Goal: Task Accomplishment & Management: Use online tool/utility

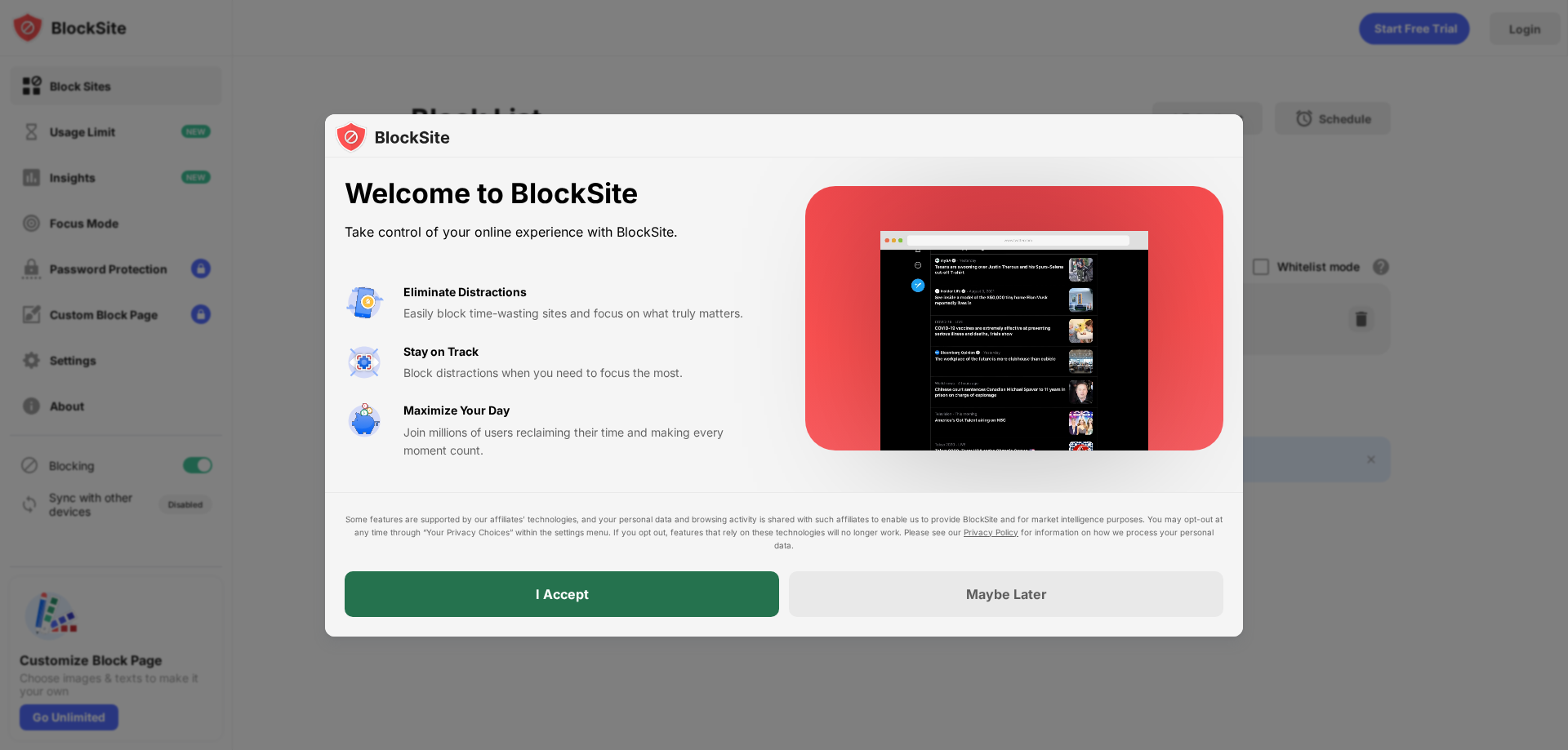
click at [709, 598] on div "I Accept" at bounding box center [562, 594] width 434 height 46
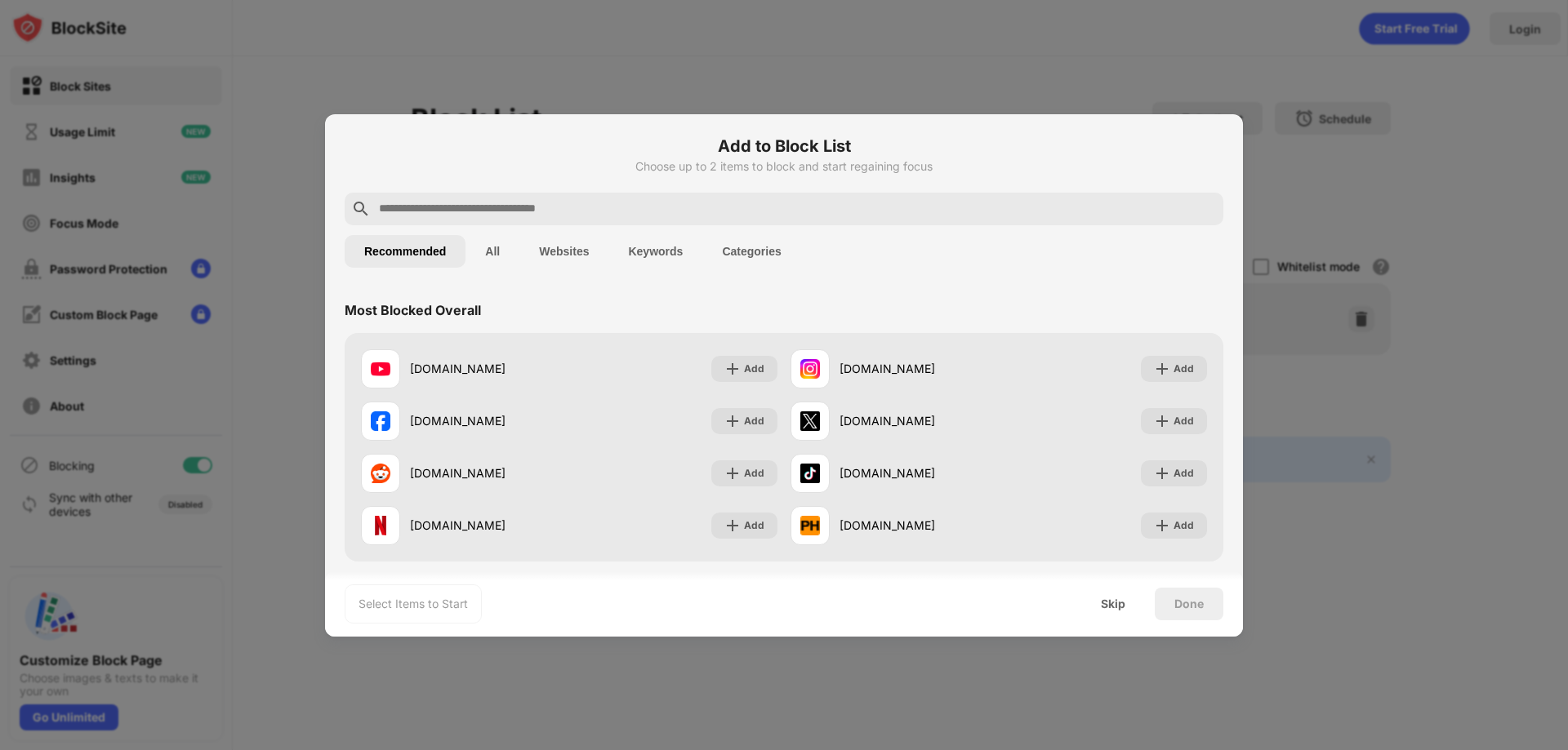
click at [733, 223] on div at bounding box center [784, 209] width 879 height 33
click at [738, 215] on input "text" at bounding box center [797, 209] width 840 height 19
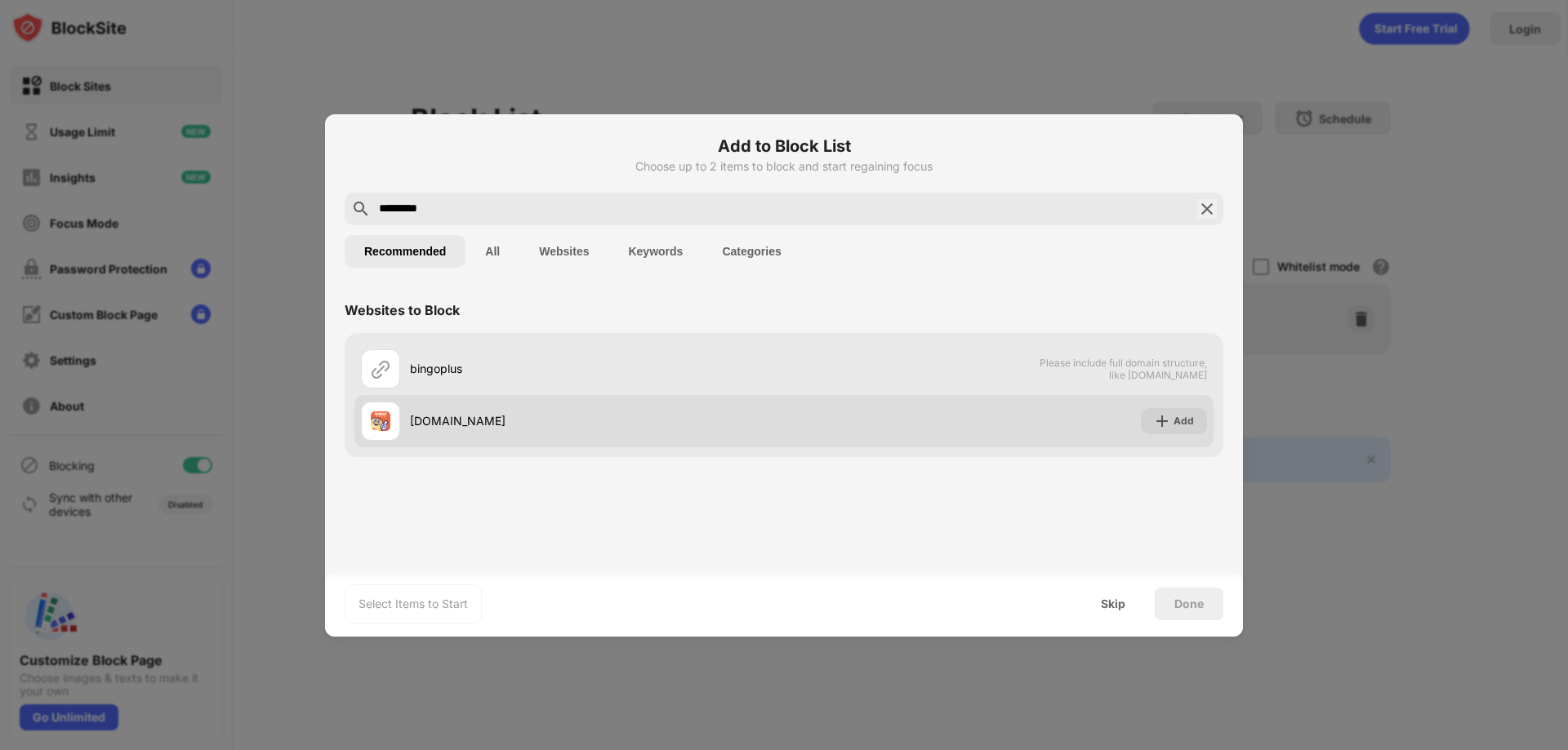
type input "*********"
click at [1153, 419] on div "Add" at bounding box center [1173, 421] width 67 height 26
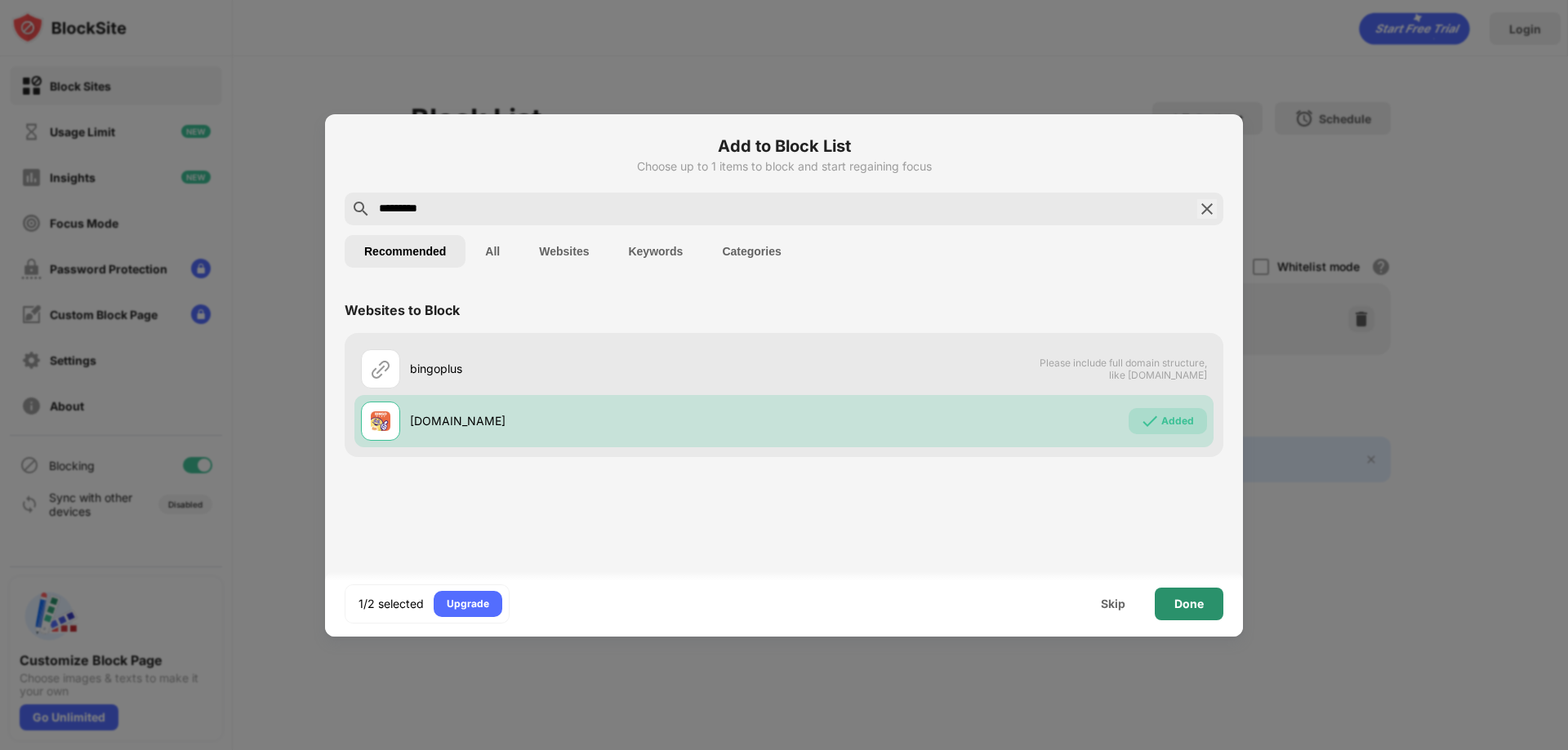
click at [1198, 606] on div "Done" at bounding box center [1189, 604] width 29 height 13
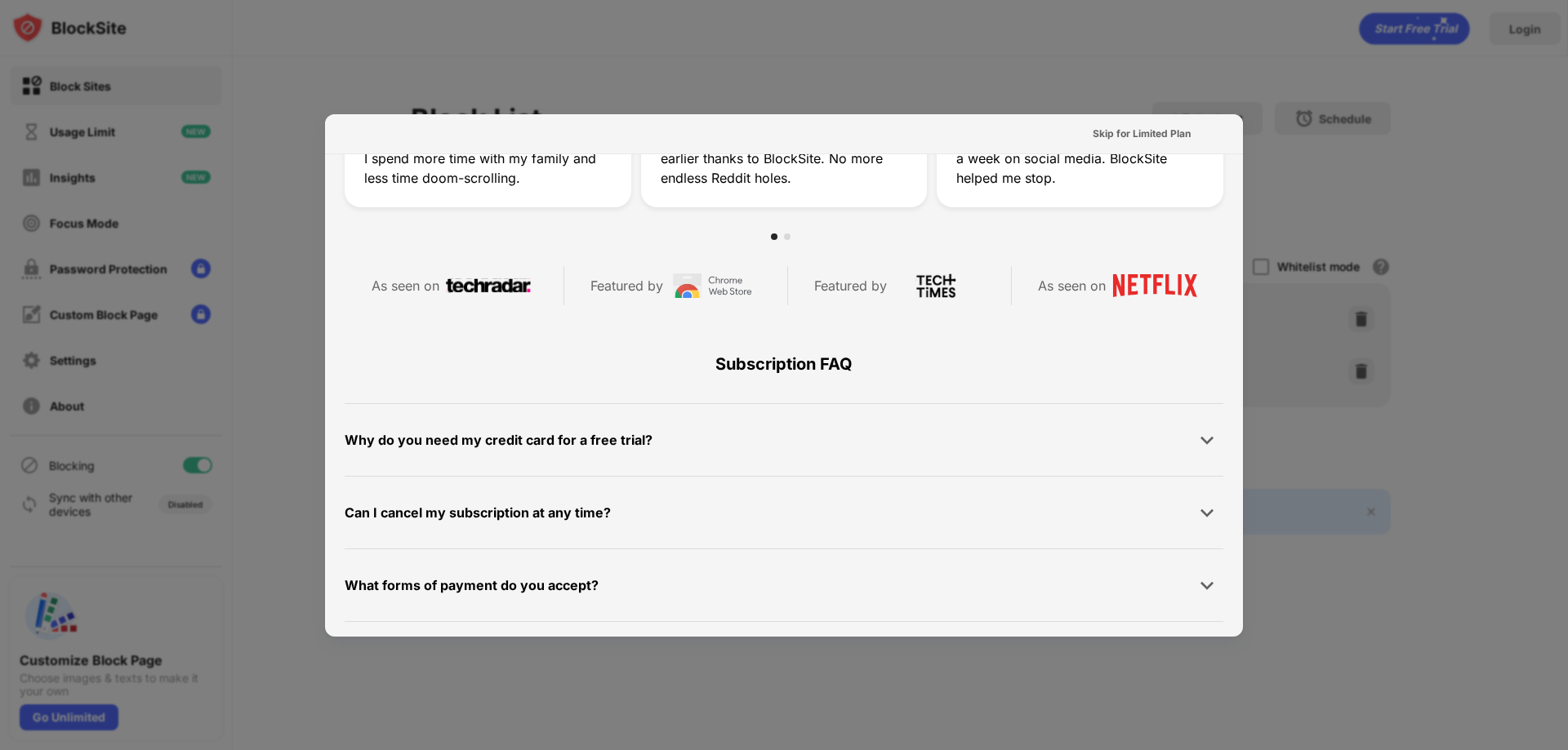
scroll to position [796, 0]
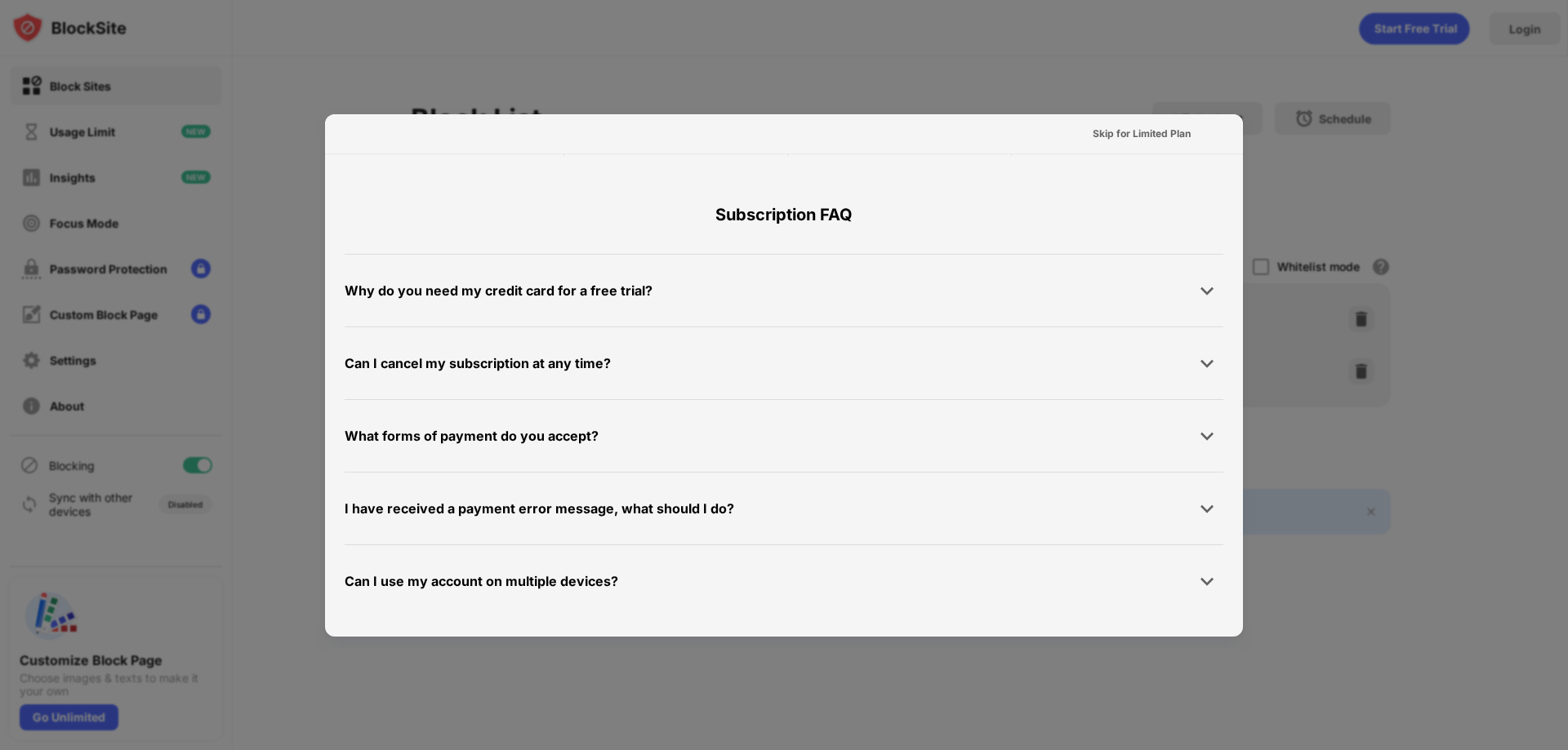
click at [950, 703] on div at bounding box center [784, 375] width 1568 height 750
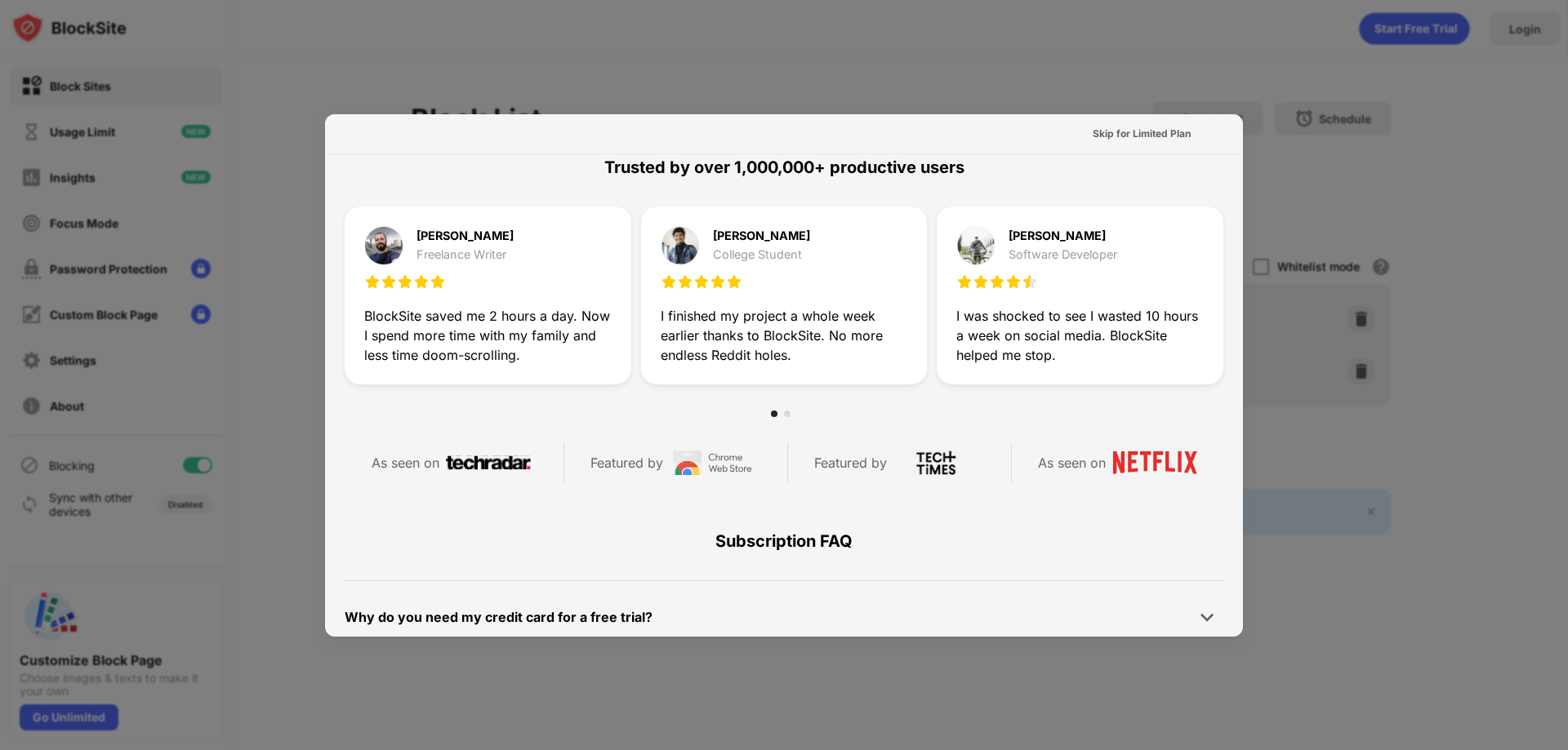
scroll to position [143, 0]
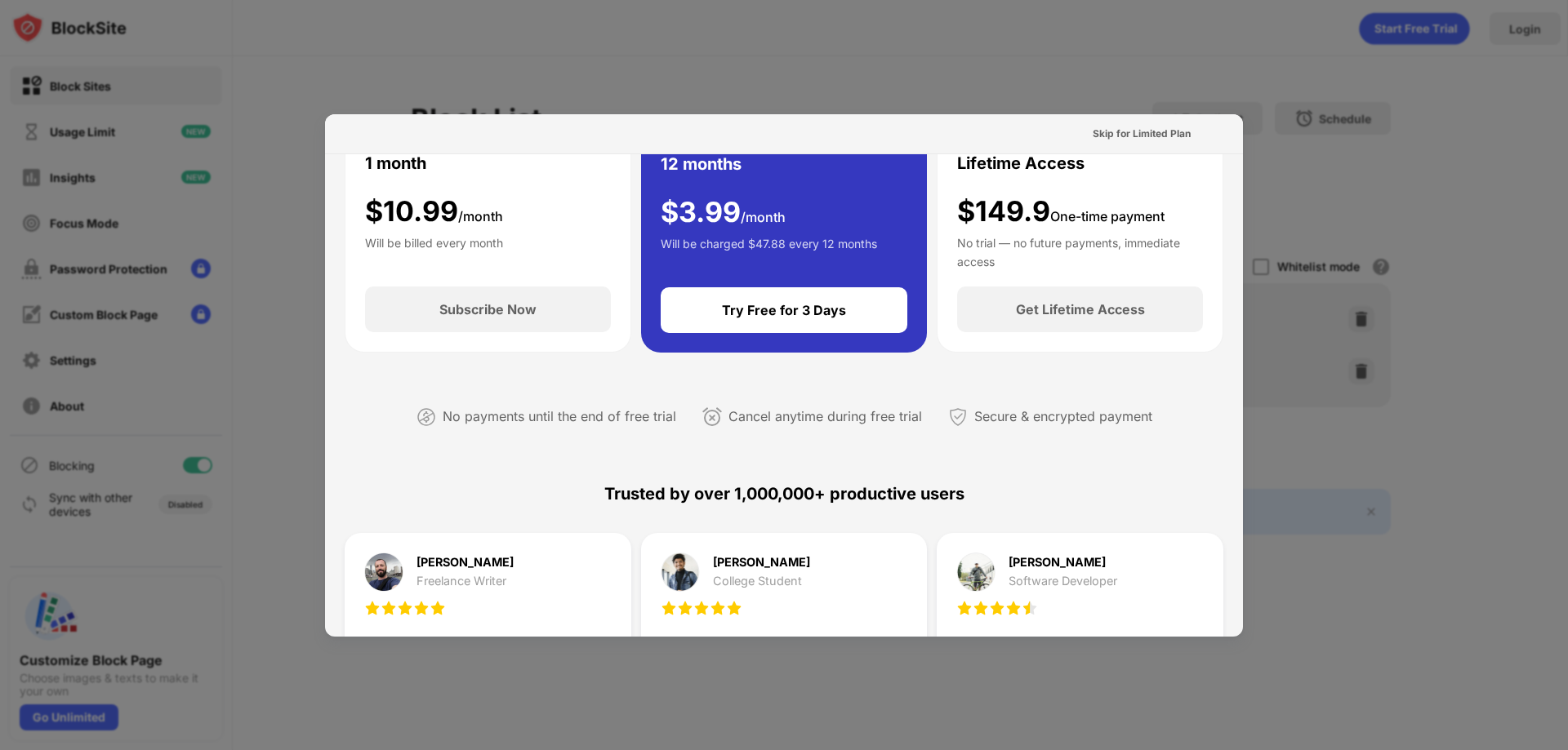
click at [813, 67] on div at bounding box center [784, 375] width 1568 height 750
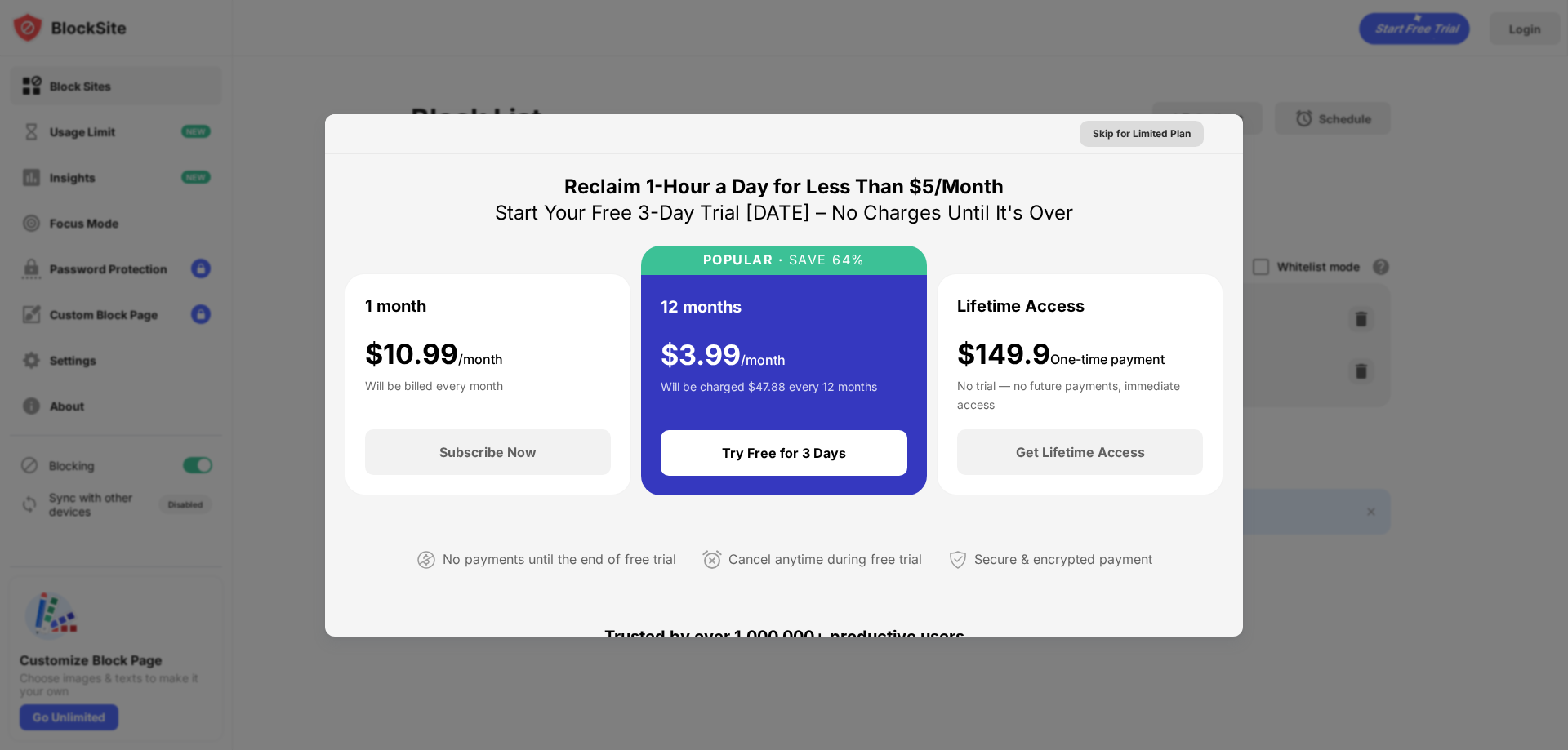
click at [1157, 134] on div "Skip for Limited Plan" at bounding box center [1140, 134] width 98 height 16
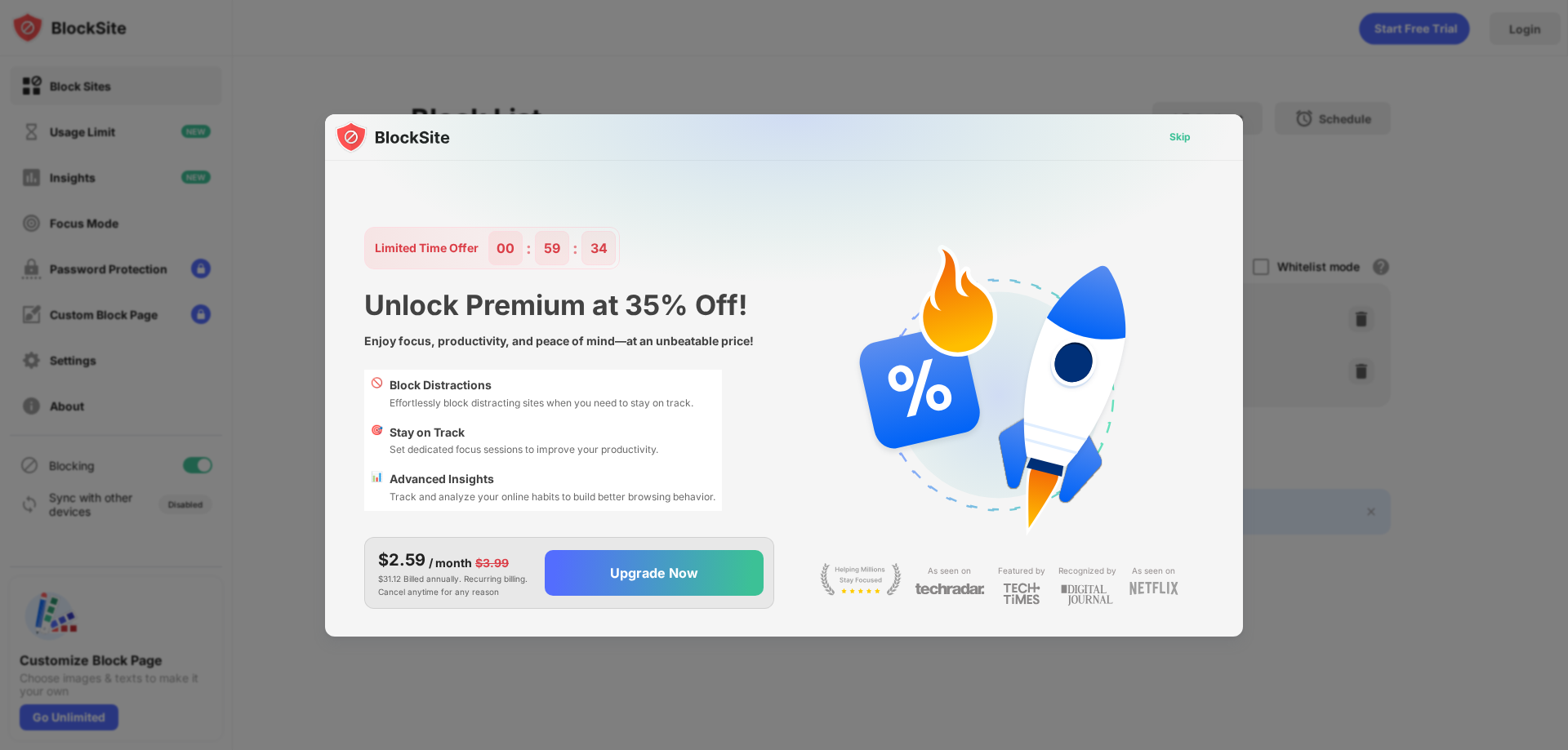
click at [1169, 142] on div "Skip" at bounding box center [1180, 137] width 47 height 26
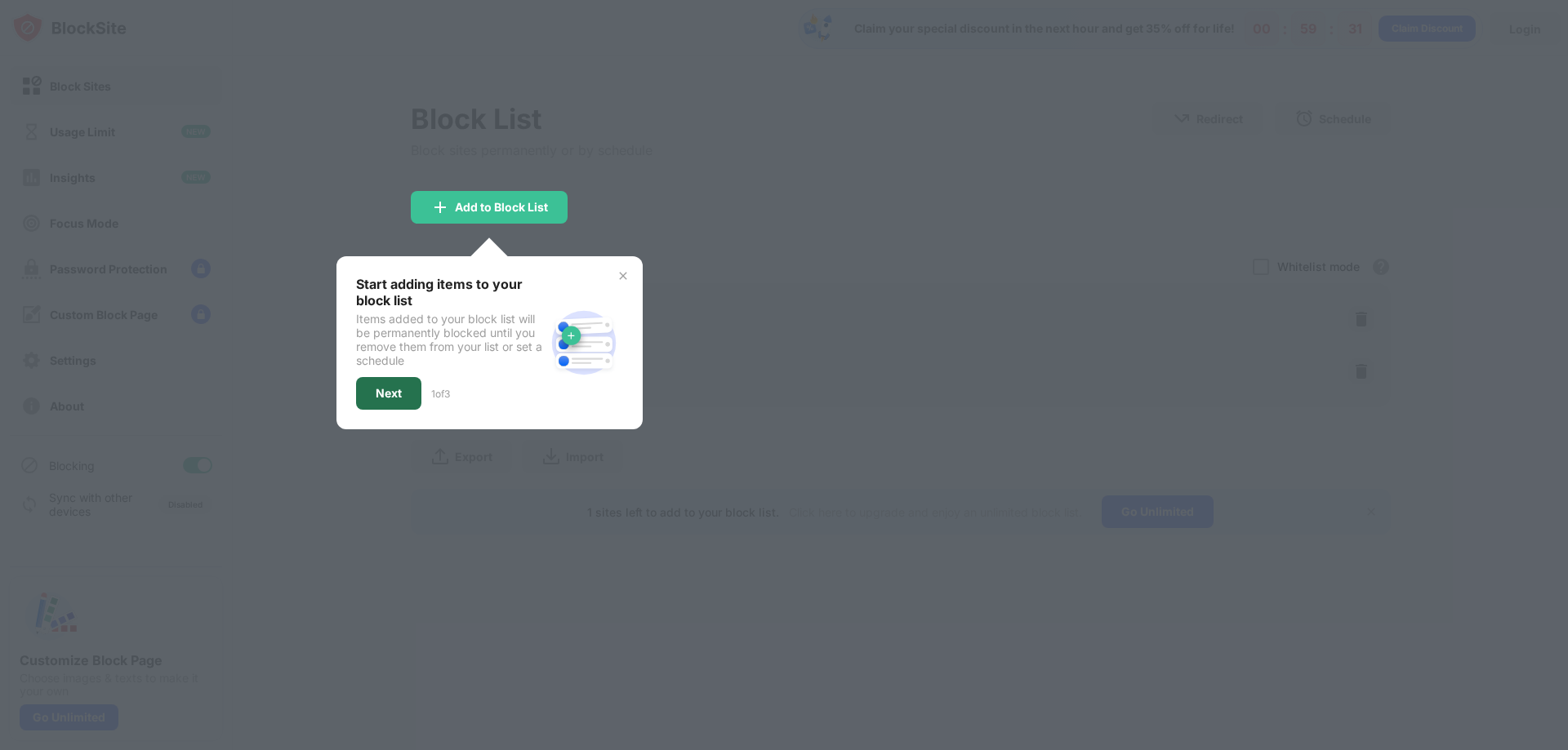
click at [391, 385] on div "Next" at bounding box center [388, 394] width 66 height 33
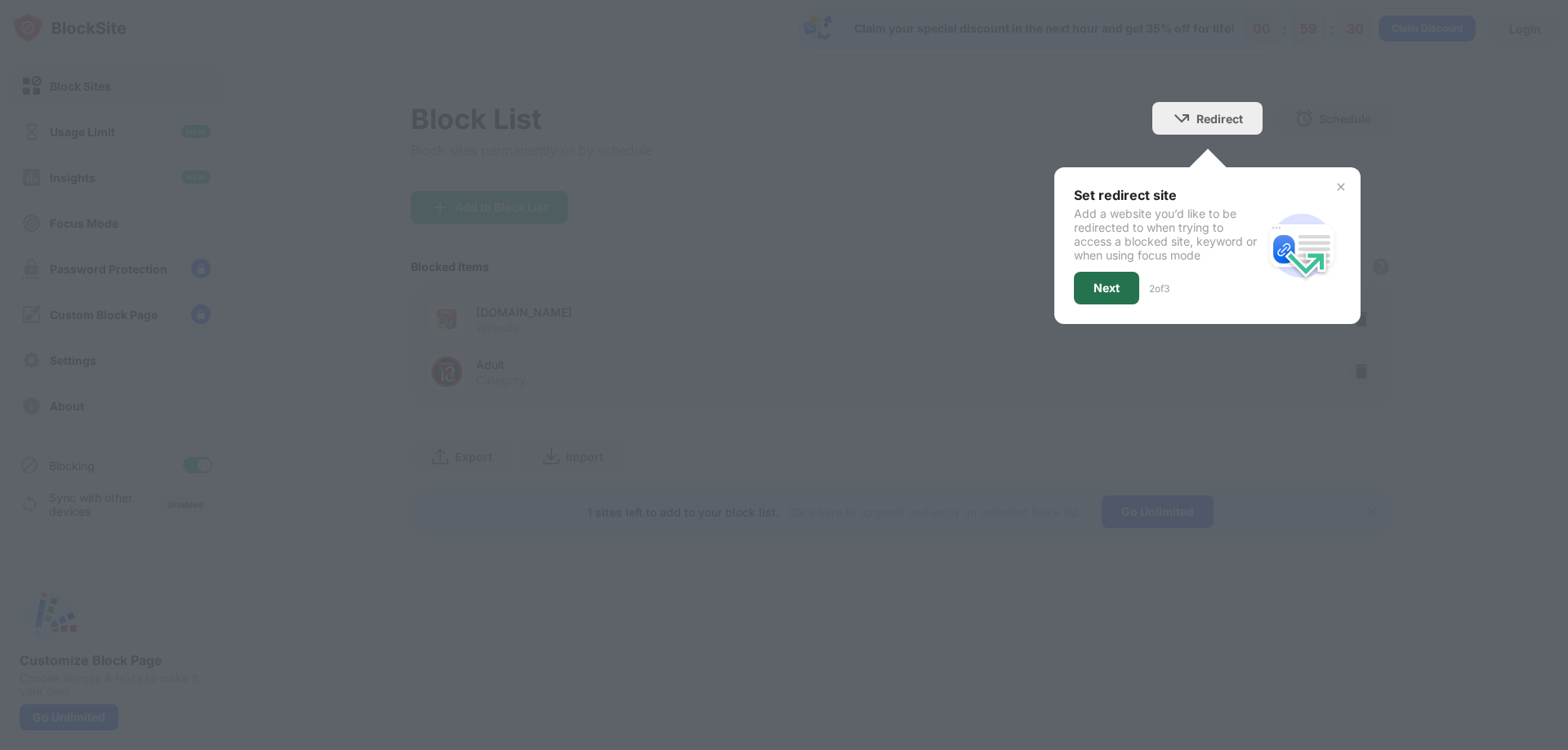
click at [1100, 288] on div "Next" at bounding box center [1106, 288] width 26 height 13
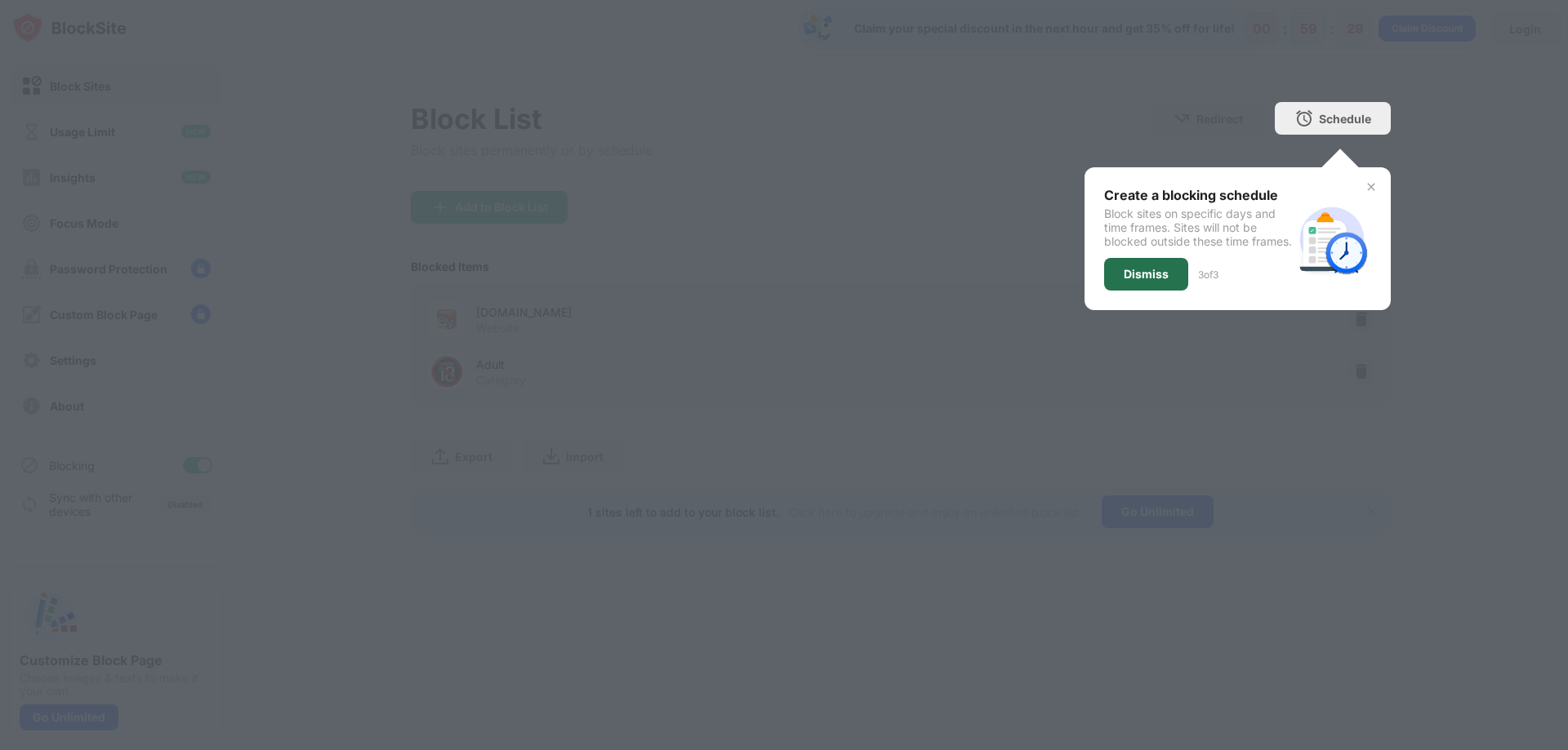
click at [1156, 281] on div "Dismiss" at bounding box center [1145, 274] width 45 height 13
